Goal: Information Seeking & Learning: Learn about a topic

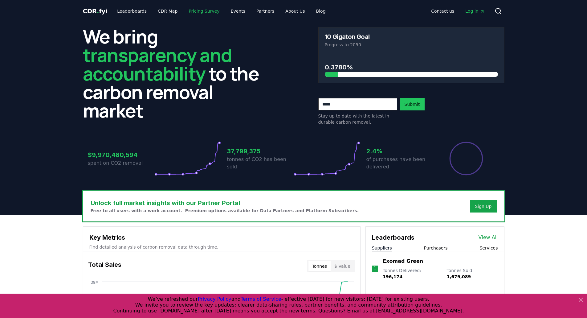
click at [195, 11] on link "Pricing Survey" at bounding box center [204, 11] width 41 height 11
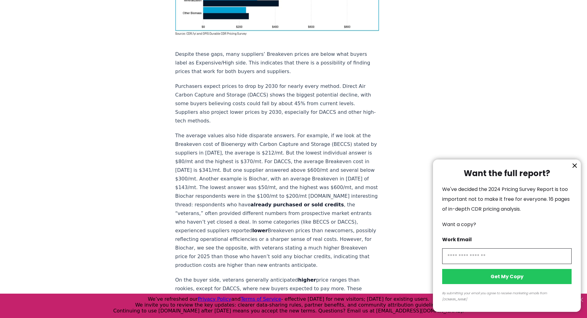
scroll to position [422, 0]
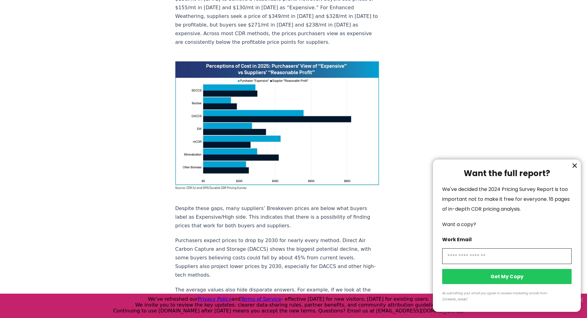
click at [573, 169] on icon "information" at bounding box center [574, 165] width 7 height 7
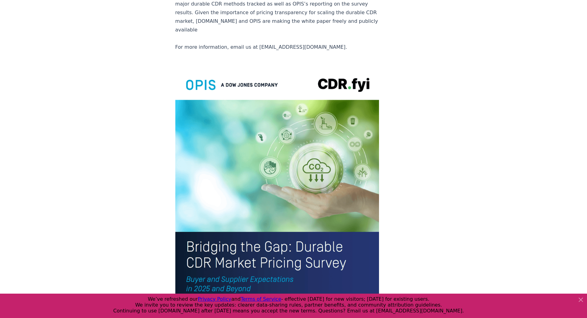
scroll to position [1285, 0]
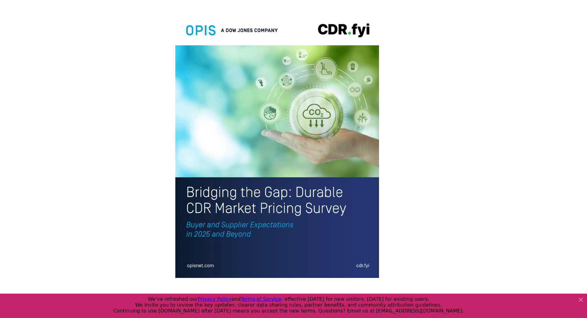
click at [201, 207] on img at bounding box center [277, 145] width 204 height 266
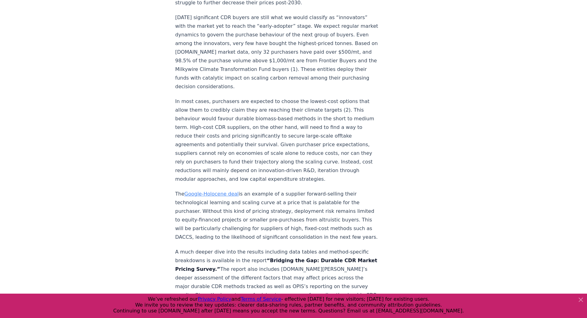
scroll to position [854, 0]
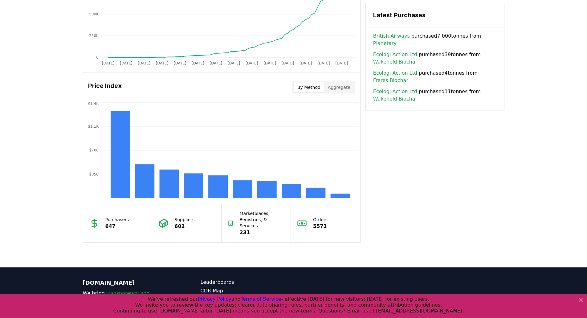
scroll to position [483, 0]
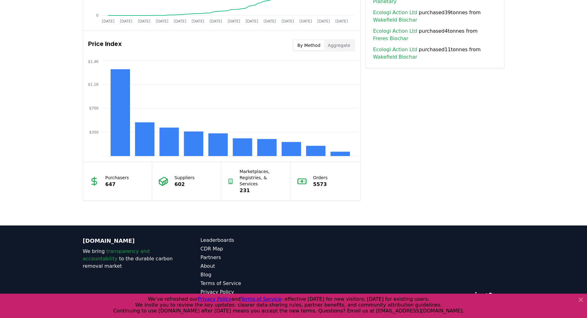
click at [336, 47] on button "Aggregate" at bounding box center [339, 45] width 30 height 10
click at [306, 45] on button "By Method" at bounding box center [309, 45] width 31 height 10
click at [334, 45] on button "Aggregate" at bounding box center [339, 45] width 30 height 10
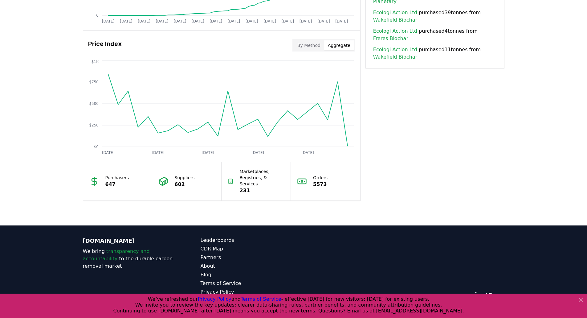
click at [309, 43] on button "By Method" at bounding box center [309, 45] width 31 height 10
click at [340, 46] on button "Aggregate" at bounding box center [339, 45] width 30 height 10
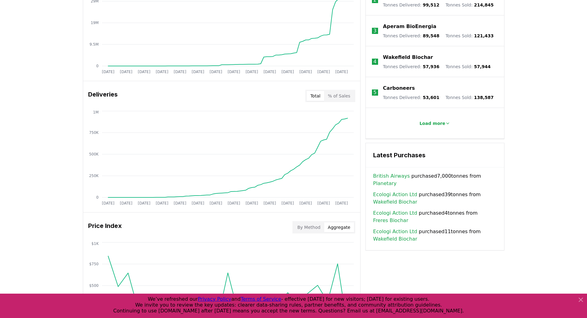
scroll to position [298, 0]
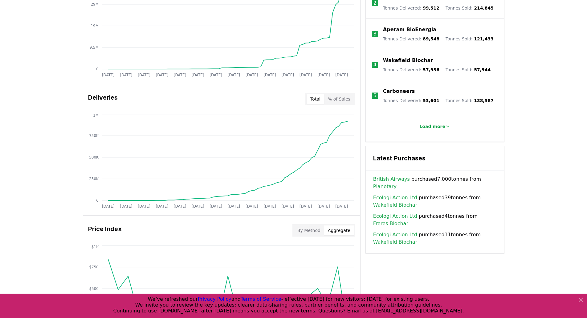
click at [338, 98] on button "% of Sales" at bounding box center [339, 99] width 30 height 10
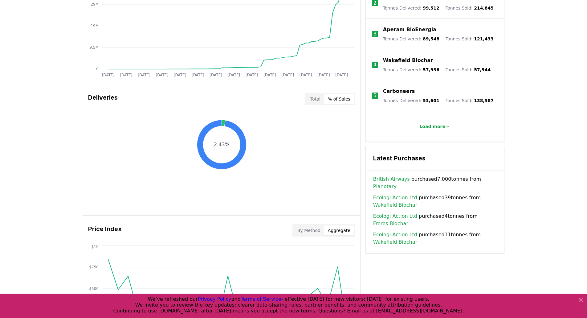
click at [318, 101] on button "Total" at bounding box center [316, 99] width 18 height 10
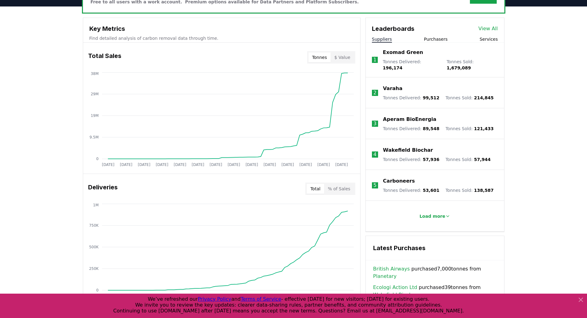
scroll to position [144, 0]
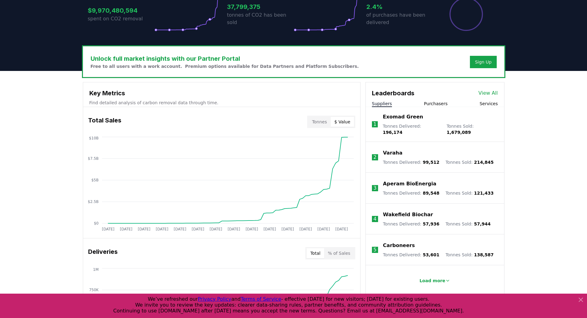
click at [340, 118] on button "$ Value" at bounding box center [342, 122] width 23 height 10
click at [330, 120] on button "Tonnes" at bounding box center [320, 122] width 22 height 10
click at [342, 120] on button "$ Value" at bounding box center [342, 122] width 23 height 10
click at [321, 121] on button "Tonnes" at bounding box center [320, 122] width 22 height 10
click at [336, 123] on button "$ Value" at bounding box center [342, 122] width 23 height 10
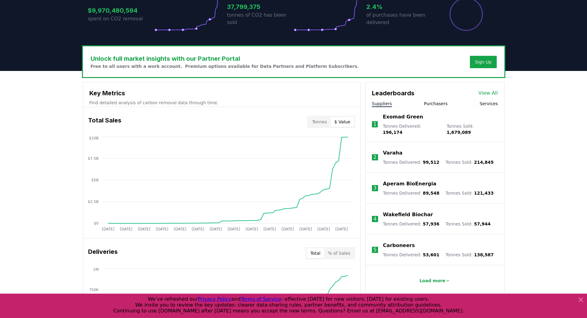
click at [320, 123] on button "Tonnes" at bounding box center [320, 122] width 22 height 10
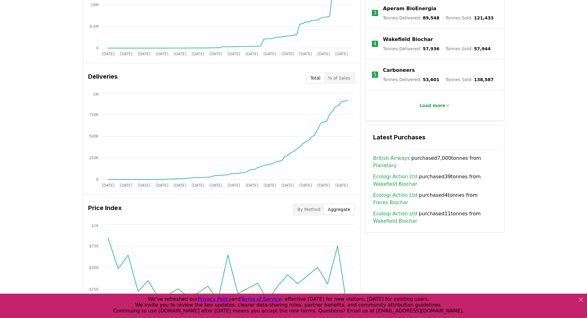
scroll to position [422, 0]
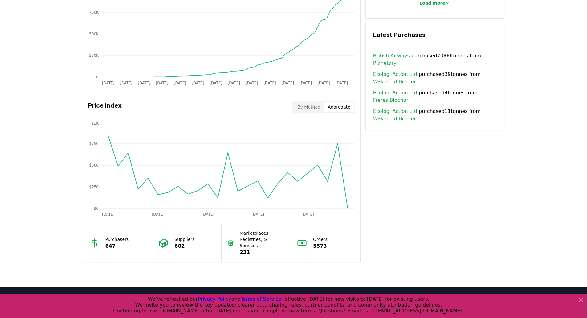
click at [304, 109] on button "By Method" at bounding box center [309, 107] width 31 height 10
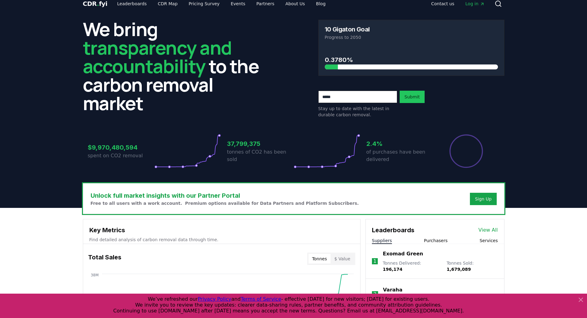
scroll to position [0, 0]
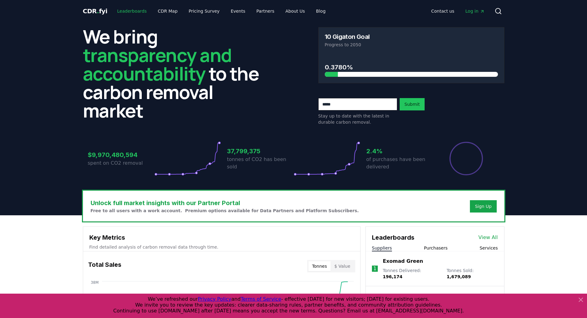
click at [131, 11] on link "Leaderboards" at bounding box center [131, 11] width 39 height 11
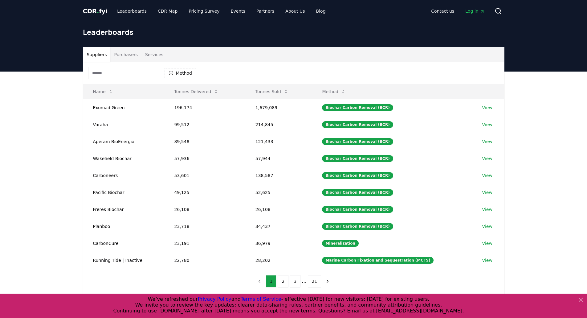
click at [125, 50] on button "Purchasers" at bounding box center [125, 54] width 31 height 15
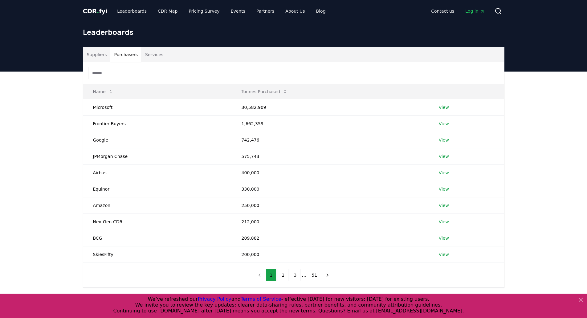
click at [444, 106] on link "View" at bounding box center [444, 107] width 10 height 6
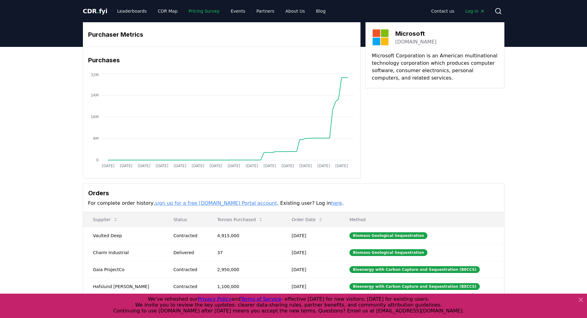
click at [202, 13] on link "Pricing Survey" at bounding box center [204, 11] width 41 height 11
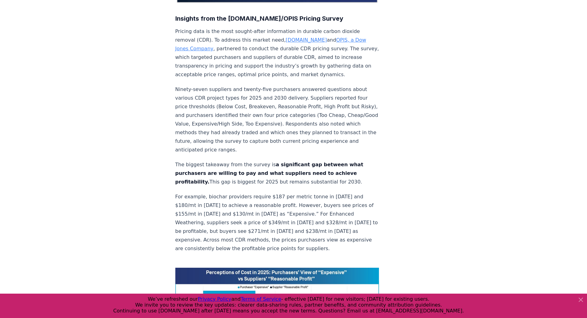
scroll to position [339, 0]
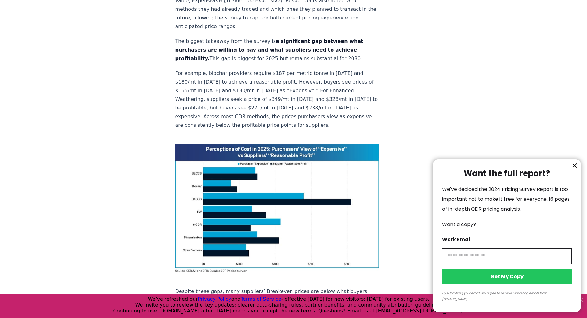
click at [521, 63] on div at bounding box center [293, 159] width 587 height 318
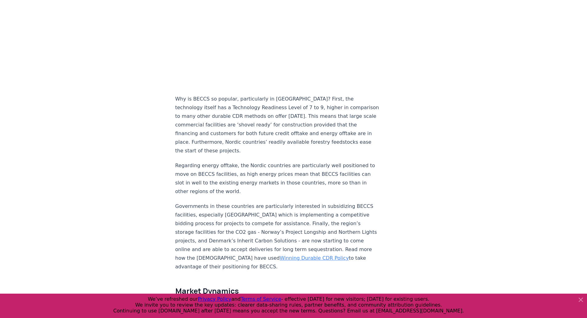
scroll to position [709, 0]
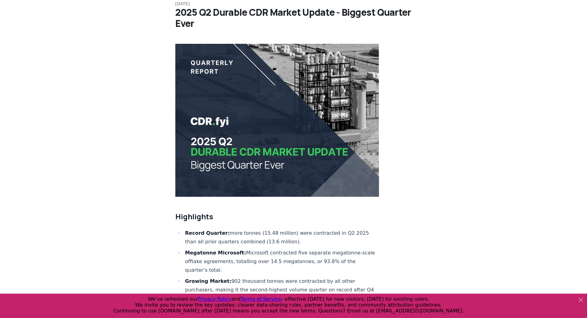
scroll to position [0, 0]
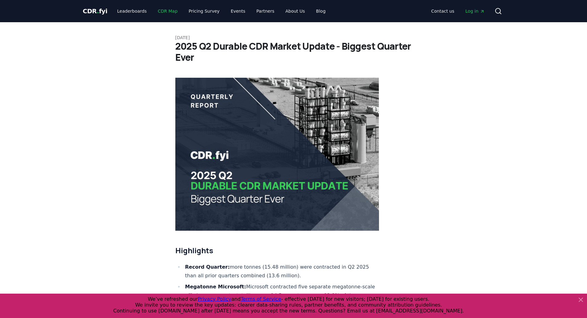
click at [161, 11] on link "CDR Map" at bounding box center [168, 11] width 30 height 11
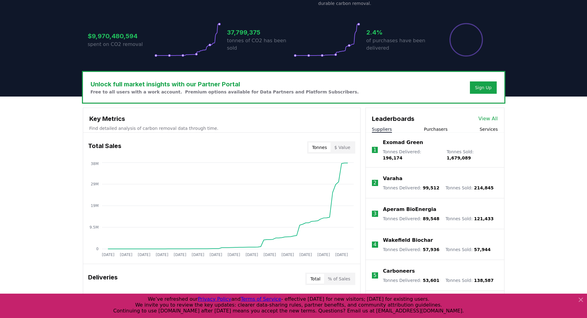
scroll to position [123, 0]
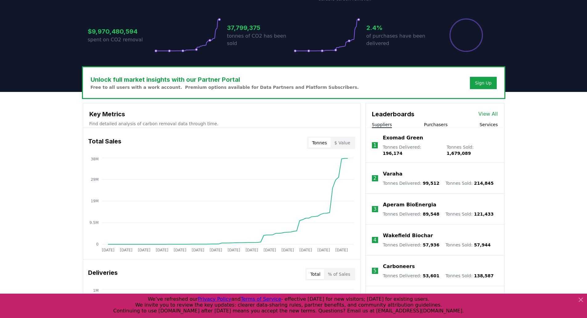
click at [345, 146] on button "$ Value" at bounding box center [342, 143] width 23 height 10
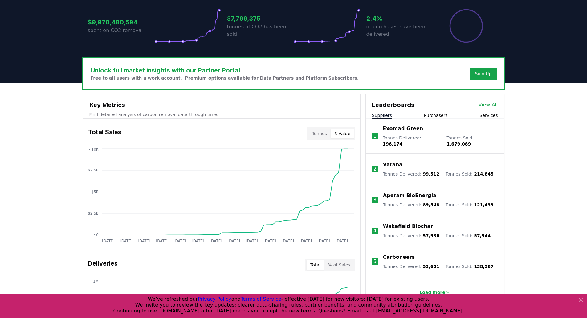
scroll to position [185, 0]
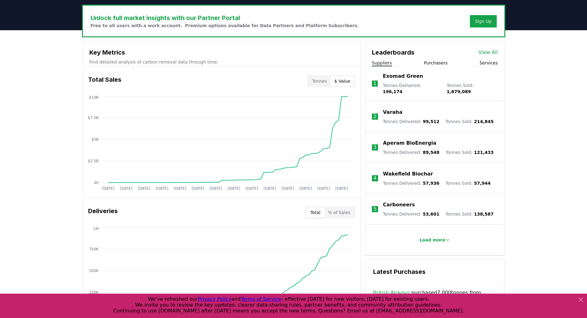
click at [80, 150] on div "Unlock full market insights with our Partner Portal Free to all users with a wo…" at bounding box center [294, 253] width 432 height 494
click at [63, 154] on div "Unlock full market insights with our Partner Portal Free to all users with a wo…" at bounding box center [293, 277] width 587 height 494
click at [59, 35] on div "Unlock full market insights with our Partner Portal Free to all users with a wo…" at bounding box center [293, 277] width 587 height 494
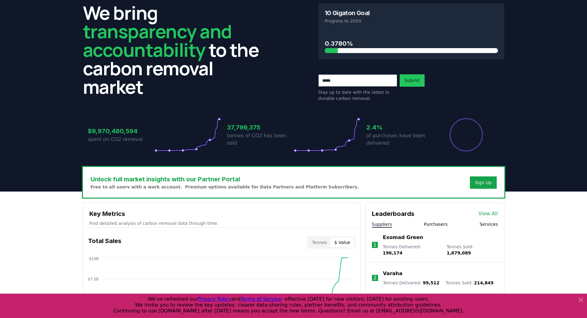
scroll to position [0, 0]
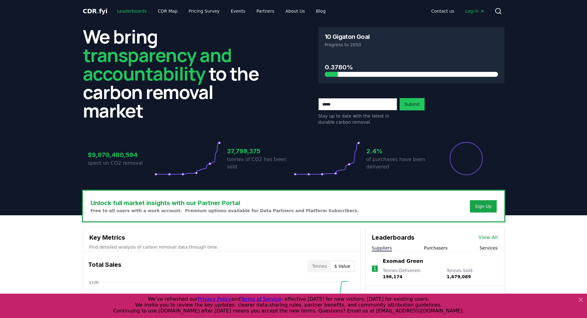
click at [125, 13] on link "Leaderboards" at bounding box center [131, 11] width 39 height 11
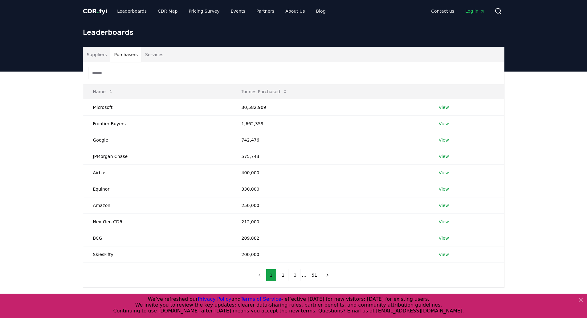
click at [124, 55] on button "Purchasers" at bounding box center [125, 54] width 31 height 15
click at [285, 273] on button "2" at bounding box center [283, 275] width 11 height 12
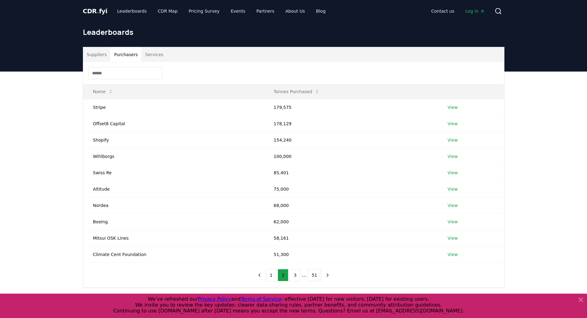
click at [295, 277] on button "3" at bounding box center [295, 275] width 11 height 12
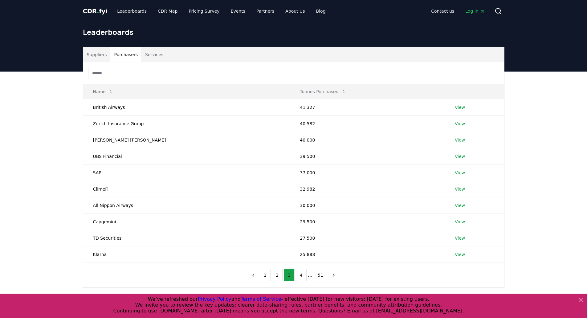
click at [267, 273] on button "1" at bounding box center [265, 275] width 11 height 12
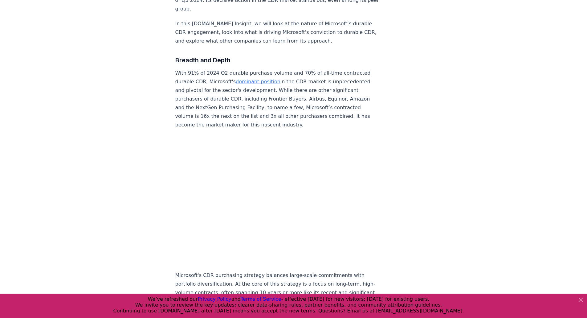
scroll to position [277, 0]
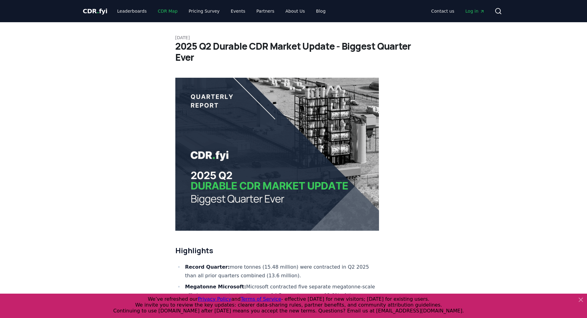
click at [164, 12] on link "CDR Map" at bounding box center [168, 11] width 30 height 11
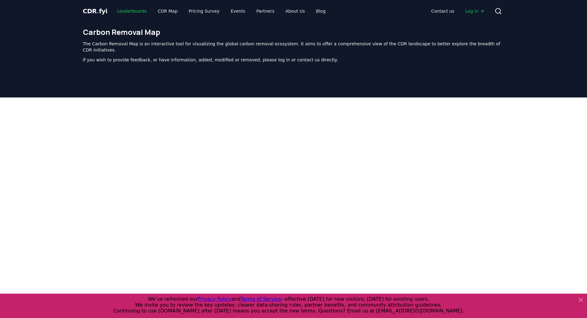
click at [129, 12] on link "Leaderboards" at bounding box center [131, 11] width 39 height 11
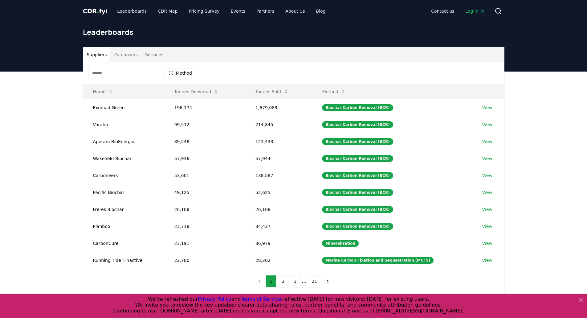
click at [119, 56] on button "Purchasers" at bounding box center [125, 54] width 31 height 15
